Goal: Download file/media

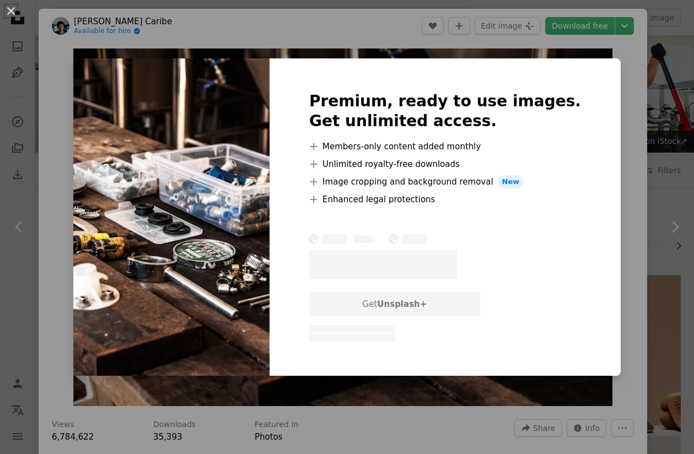
scroll to position [731, 0]
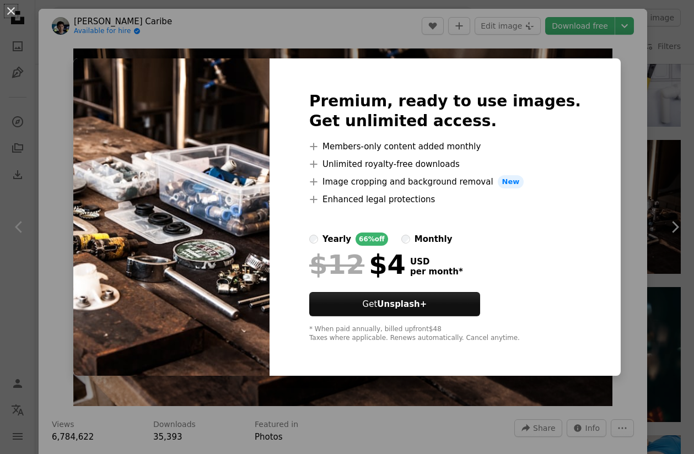
click at [603, 93] on div "An X shape Premium, ready to use images. Get unlimited access. A plus sign Memb…" at bounding box center [347, 227] width 694 height 454
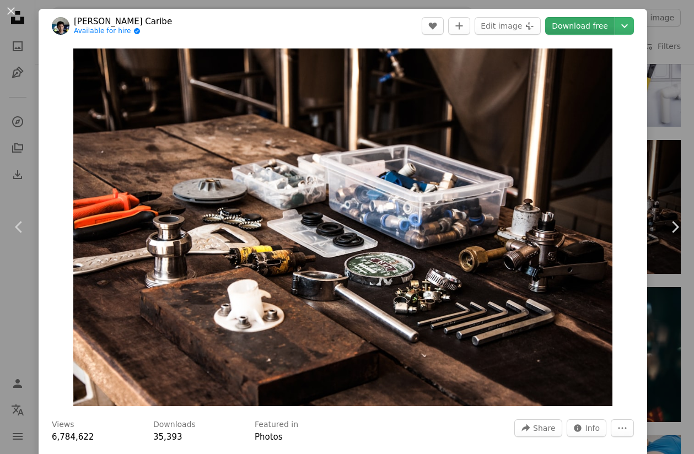
click at [591, 25] on link "Download free" at bounding box center [579, 26] width 69 height 18
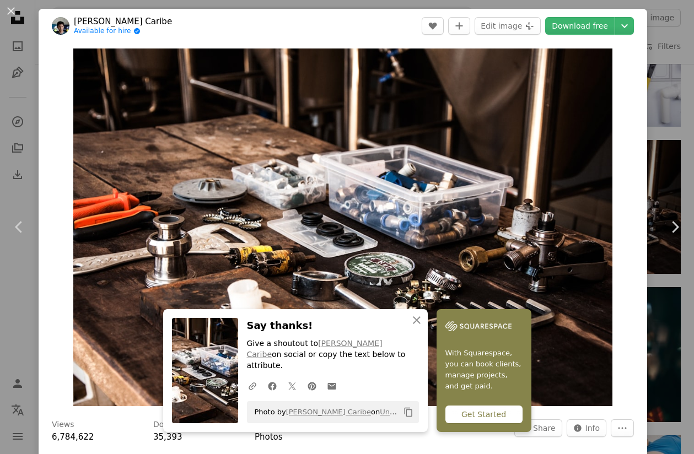
click at [666, 121] on div "An X shape Chevron left Chevron right An X shape Close Say thanks! Give a shout…" at bounding box center [347, 227] width 694 height 454
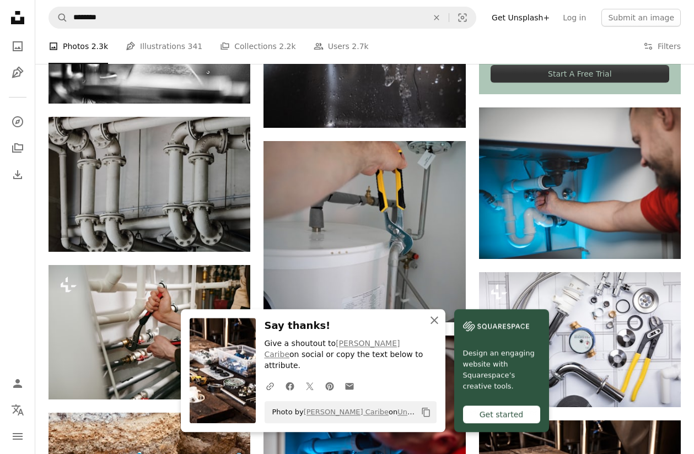
scroll to position [450, 0]
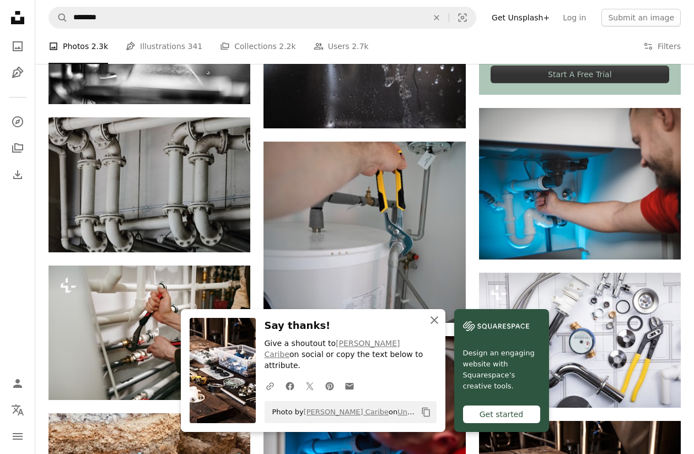
click at [438, 327] on icon "An X shape" at bounding box center [434, 320] width 13 height 13
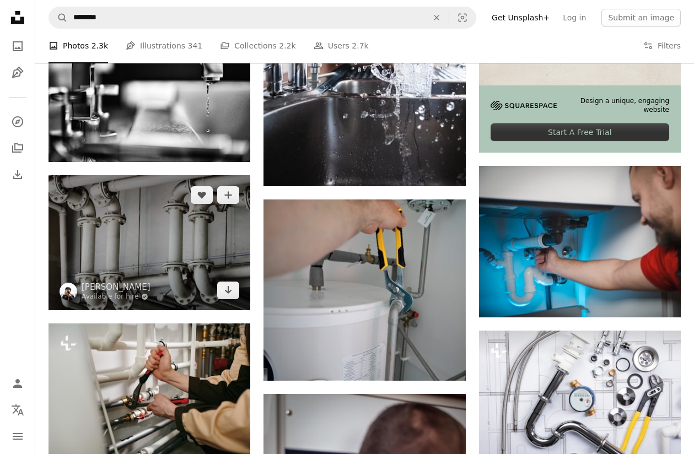
scroll to position [393, 0]
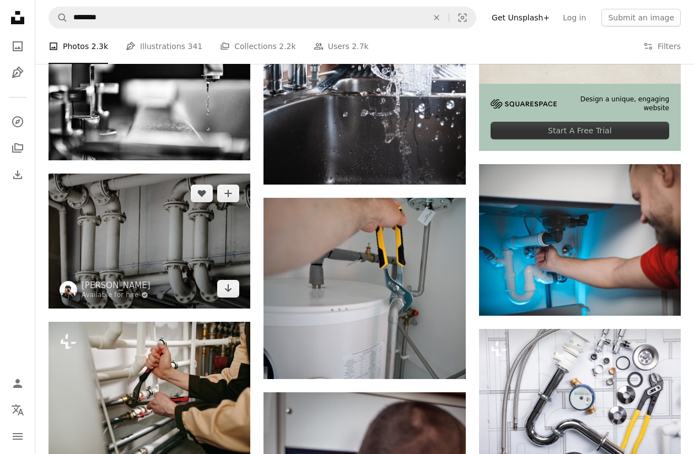
click at [193, 249] on img at bounding box center [149, 241] width 202 height 135
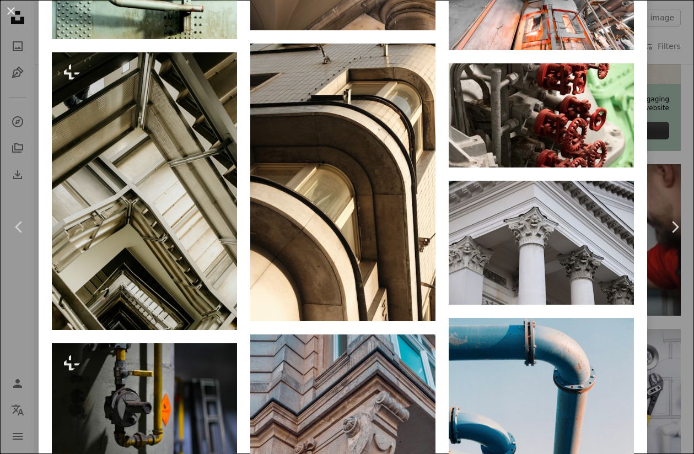
scroll to position [2377, 0]
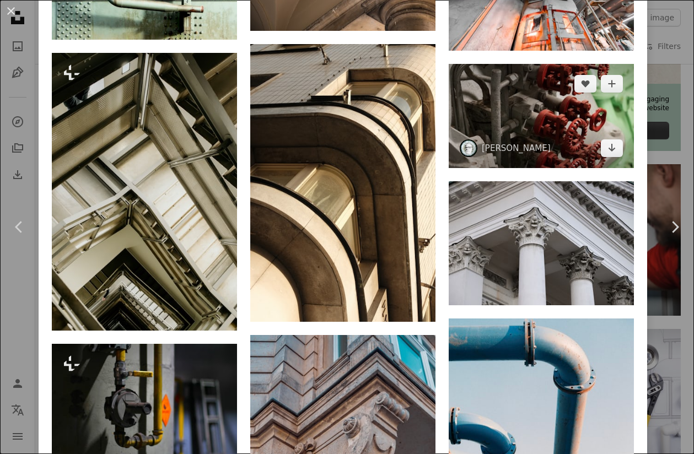
click at [516, 120] on img at bounding box center [541, 116] width 185 height 104
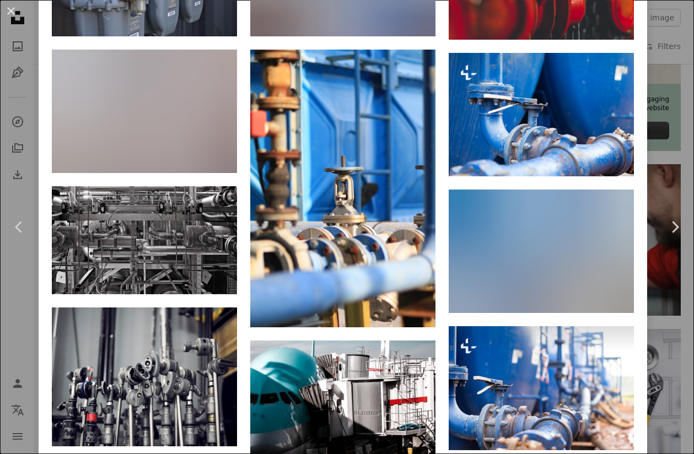
scroll to position [1124, 0]
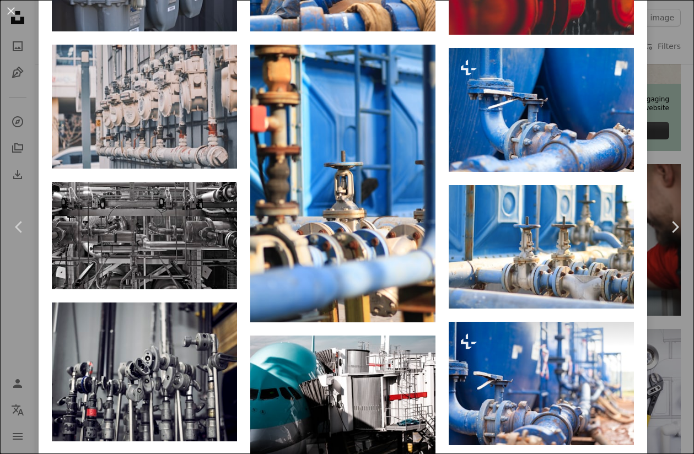
click at [679, 159] on div "An X shape Chevron left Chevron right [PERSON_NAME] erikkroon A heart A plus si…" at bounding box center [347, 227] width 694 height 454
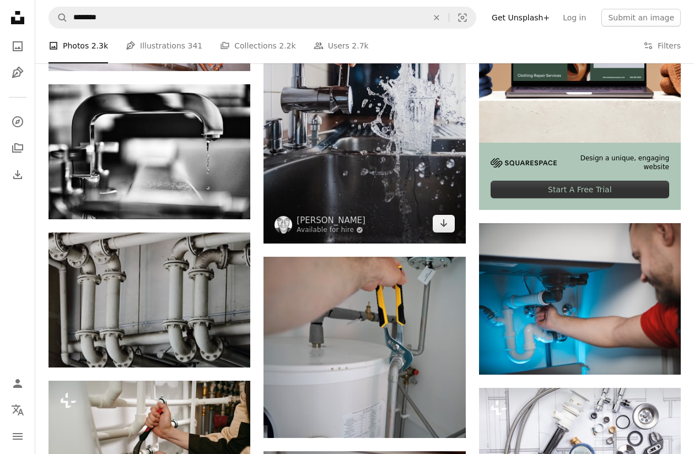
scroll to position [337, 0]
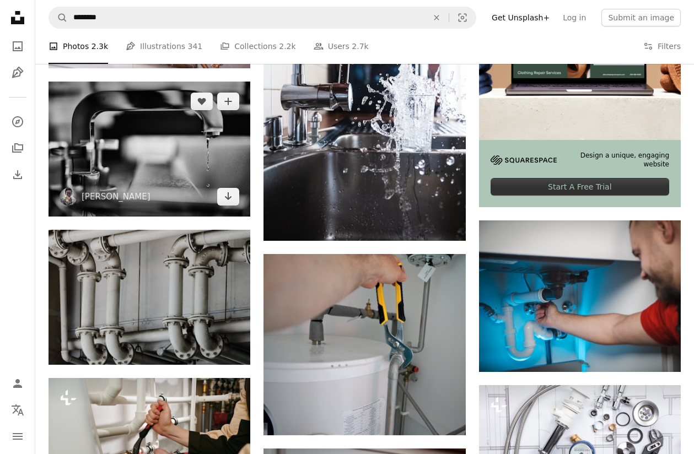
click at [197, 164] on img at bounding box center [149, 149] width 202 height 135
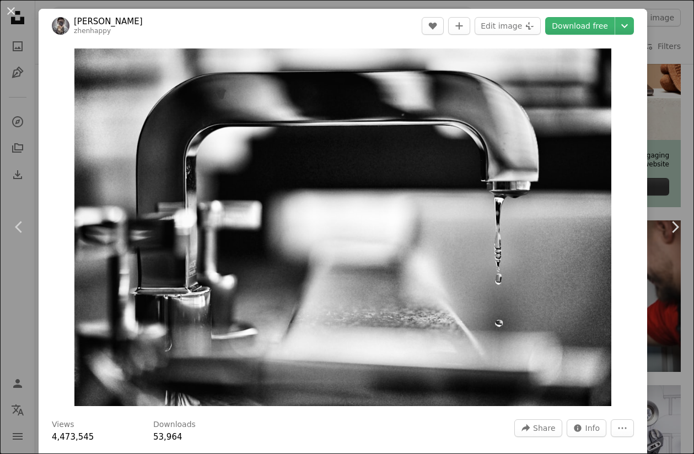
click at [103, 18] on link "[PERSON_NAME]" at bounding box center [108, 21] width 69 height 11
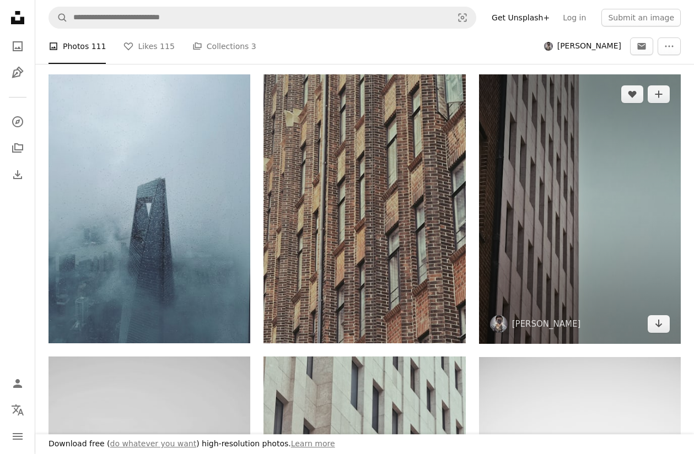
scroll to position [225, 0]
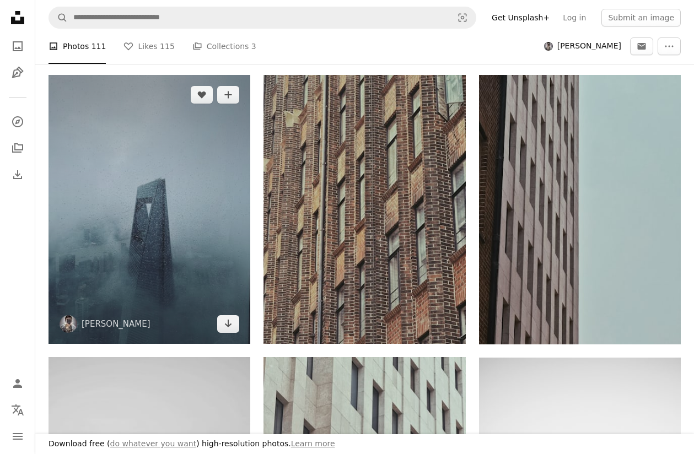
click at [231, 202] on img at bounding box center [149, 209] width 202 height 269
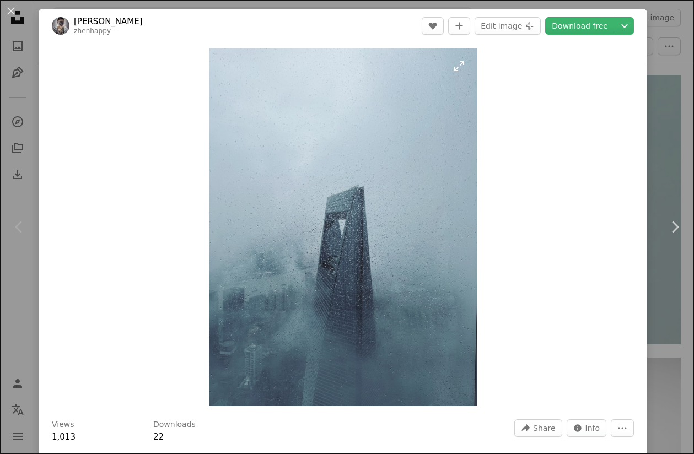
click at [460, 74] on img "Zoom in on this image" at bounding box center [343, 227] width 268 height 358
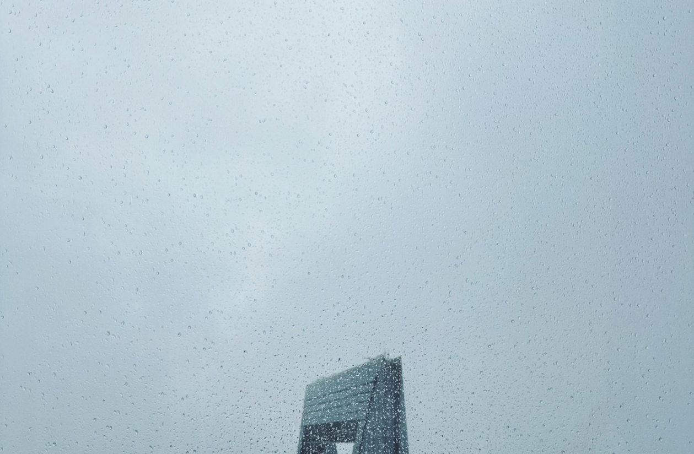
scroll to position [231, 0]
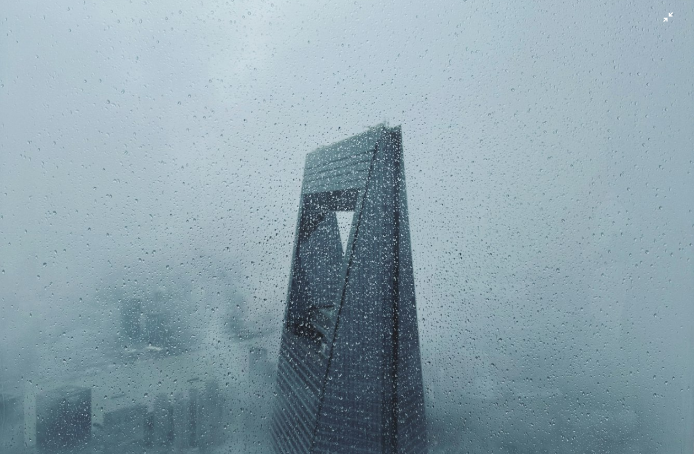
click at [371, 303] on img "Zoom out on this image" at bounding box center [346, 231] width 695 height 926
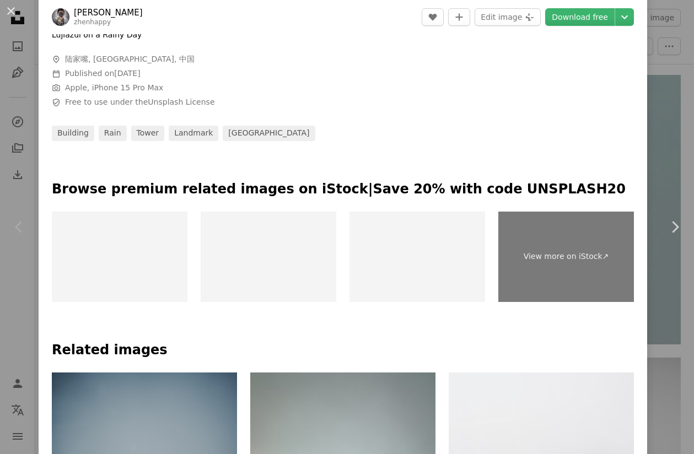
scroll to position [432, 0]
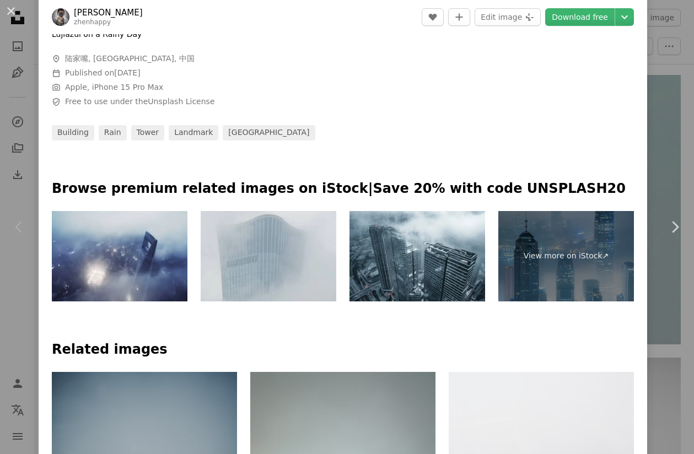
click at [658, 116] on div "An X shape Chevron left Chevron right PAN XIAOZHEN zhenhappy A heart A plus sig…" at bounding box center [347, 227] width 694 height 454
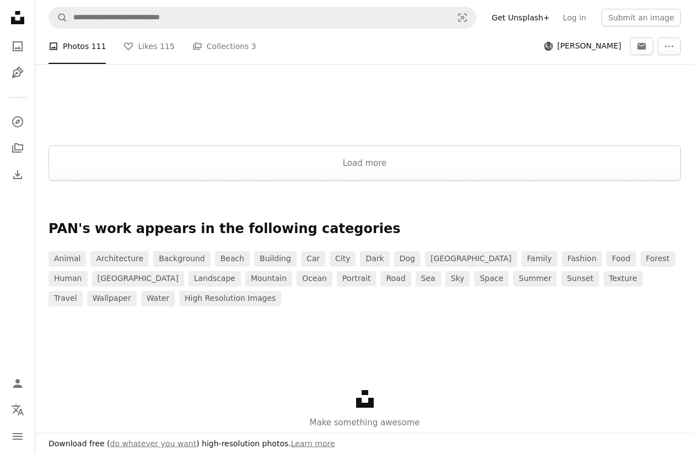
scroll to position [2361, 0]
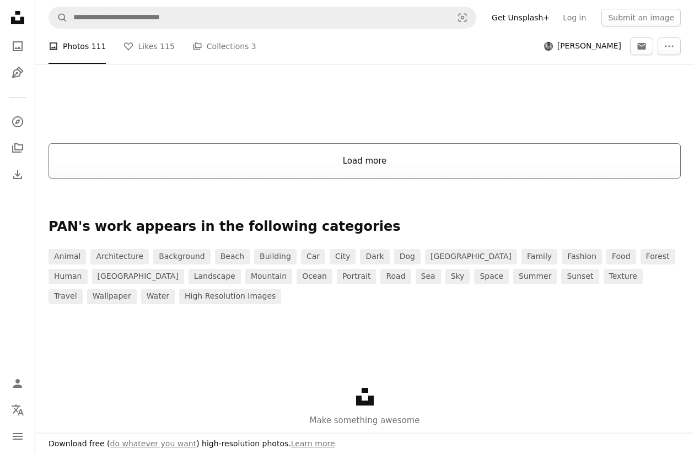
click at [616, 156] on button "Load more" at bounding box center [364, 160] width 632 height 35
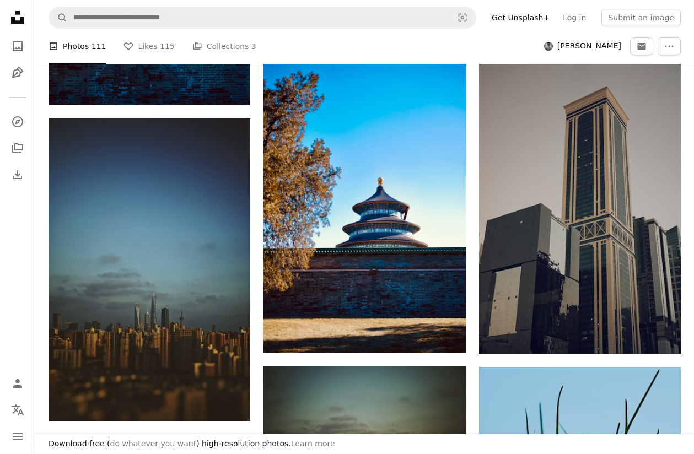
click at [12, 15] on icon "Unsplash logo Unsplash Home" at bounding box center [18, 18] width 22 height 22
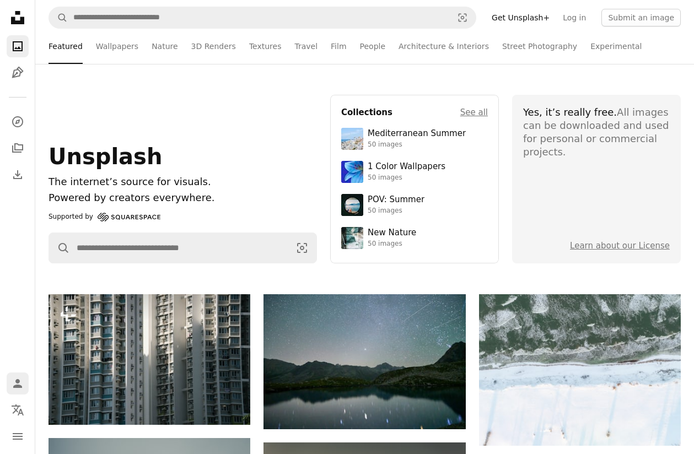
click at [10, 390] on link "Person" at bounding box center [18, 384] width 22 height 22
